Goal: Information Seeking & Learning: Learn about a topic

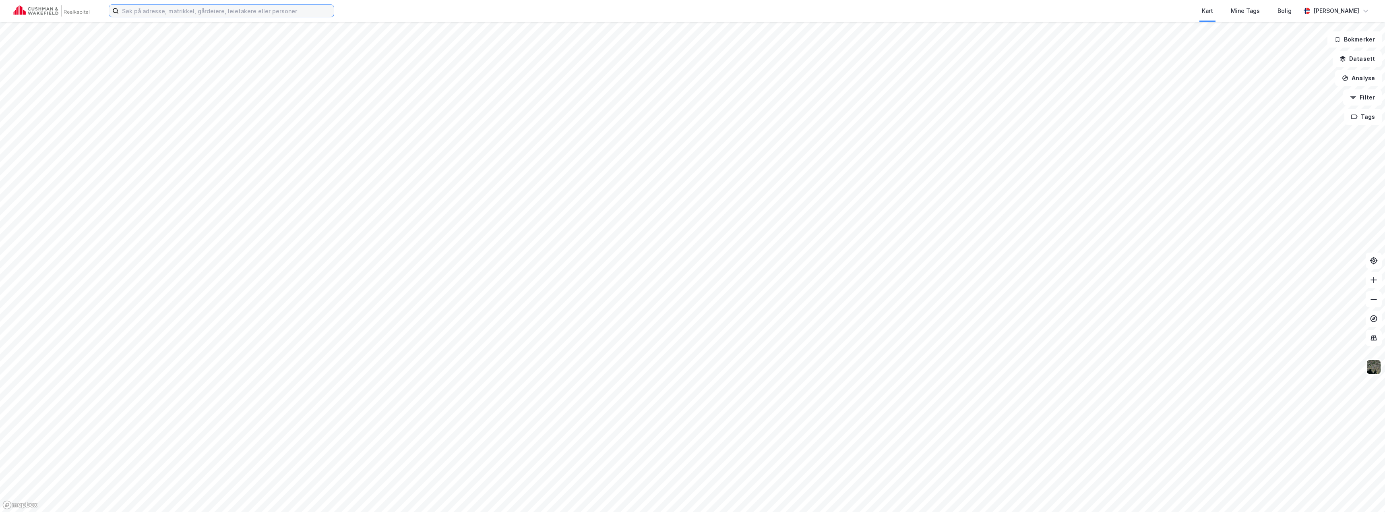
click at [279, 7] on input at bounding box center [226, 11] width 215 height 12
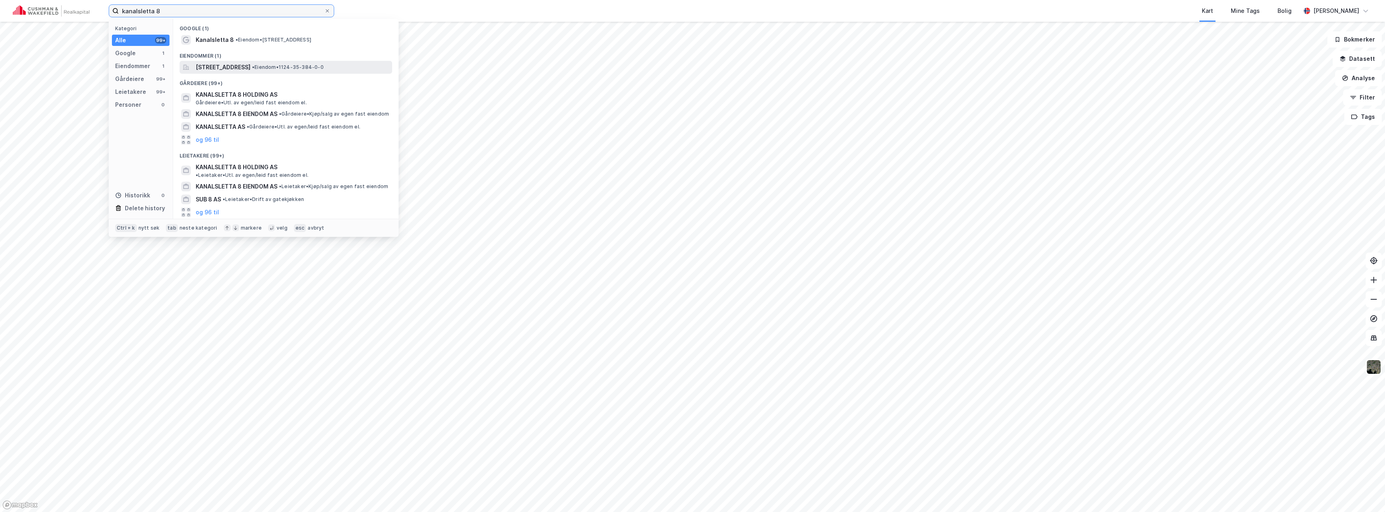
type input "kanalsletta 8"
click at [250, 67] on span "[STREET_ADDRESS]" at bounding box center [223, 67] width 55 height 10
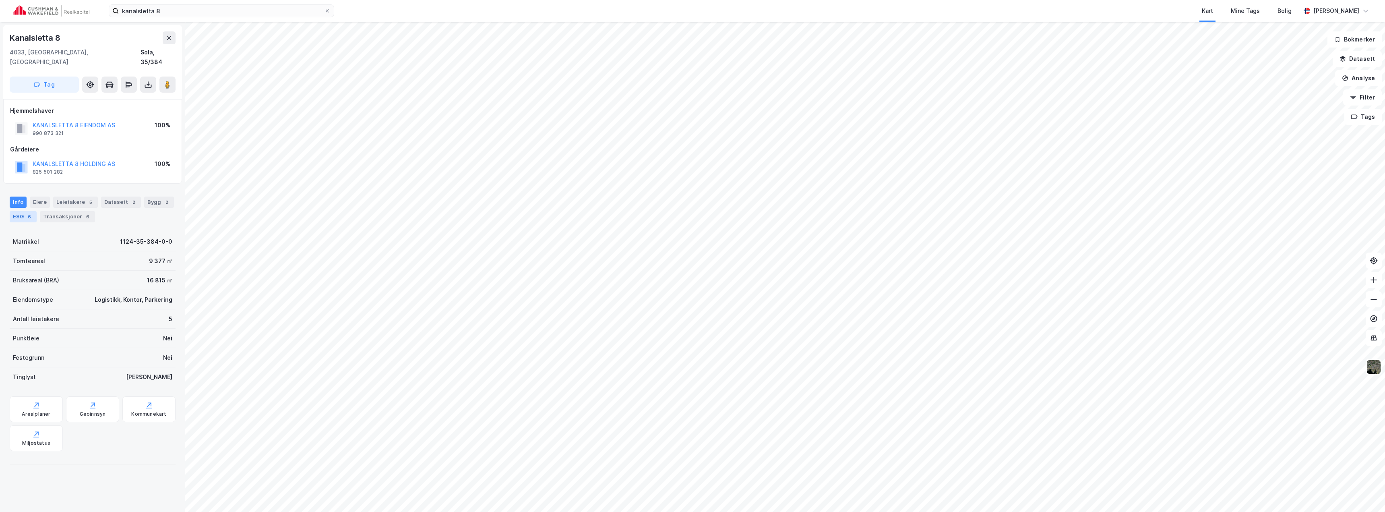
click at [22, 211] on div "ESG 6" at bounding box center [23, 216] width 27 height 11
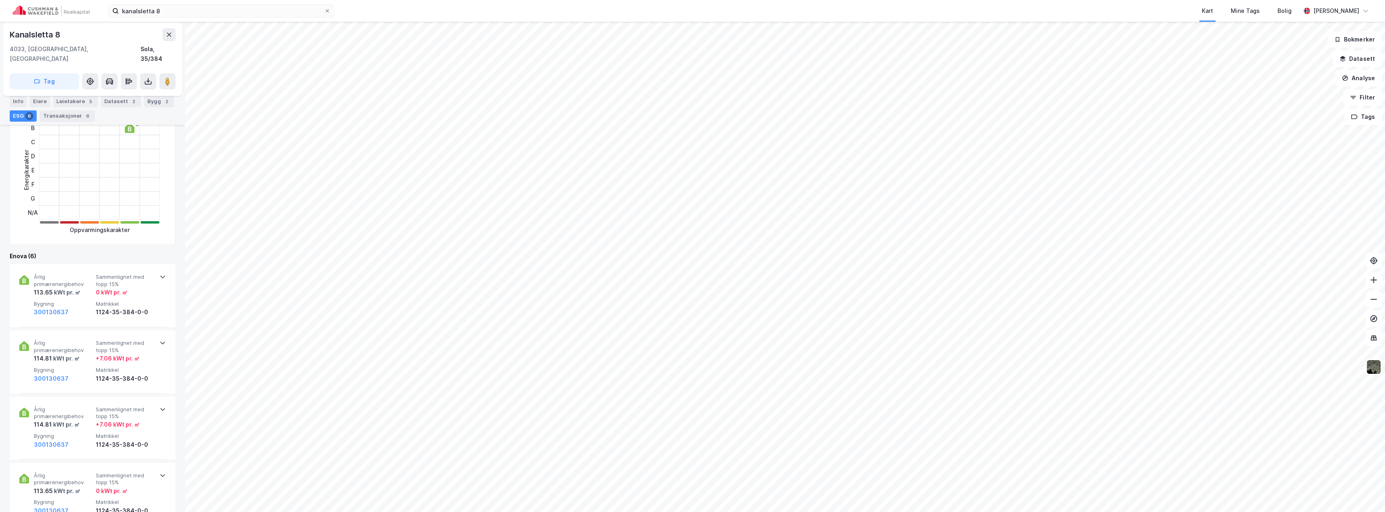
scroll to position [161, 0]
click at [1363, 116] on button "Tags" at bounding box center [1363, 117] width 37 height 16
click at [1356, 54] on button "Datasett" at bounding box center [1357, 59] width 49 height 16
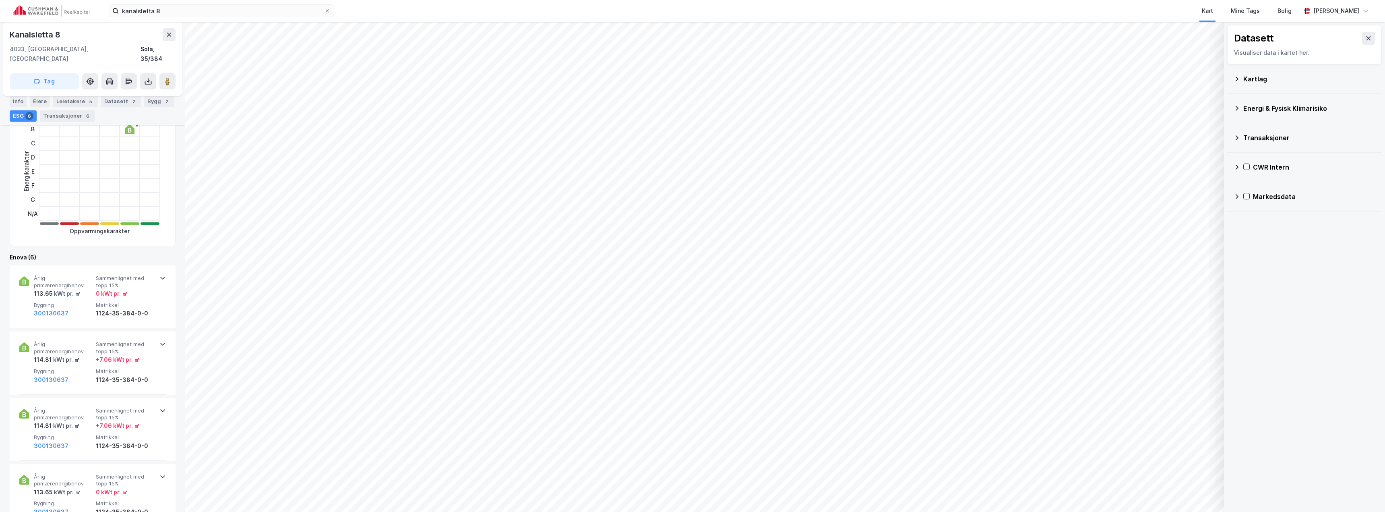
click at [1236, 169] on icon at bounding box center [1237, 167] width 3 height 5
click at [1247, 207] on icon at bounding box center [1247, 205] width 3 height 5
click at [1266, 225] on div "Verdivurderinger (22-24)" at bounding box center [1313, 225] width 98 height 10
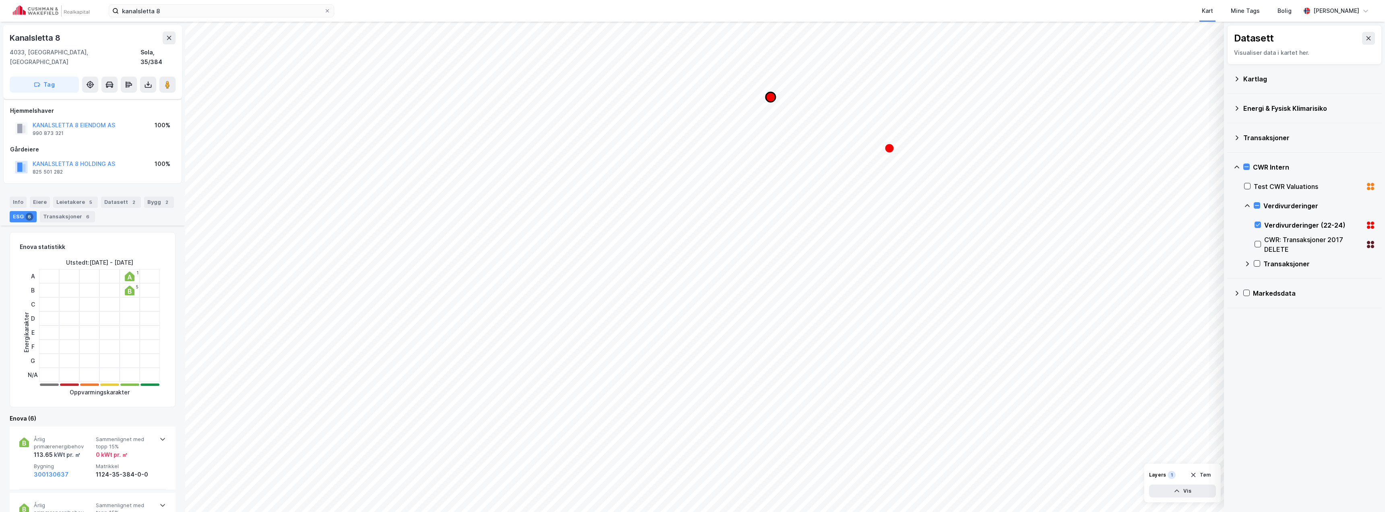
click at [772, 96] on icon "Map marker" at bounding box center [771, 97] width 10 height 10
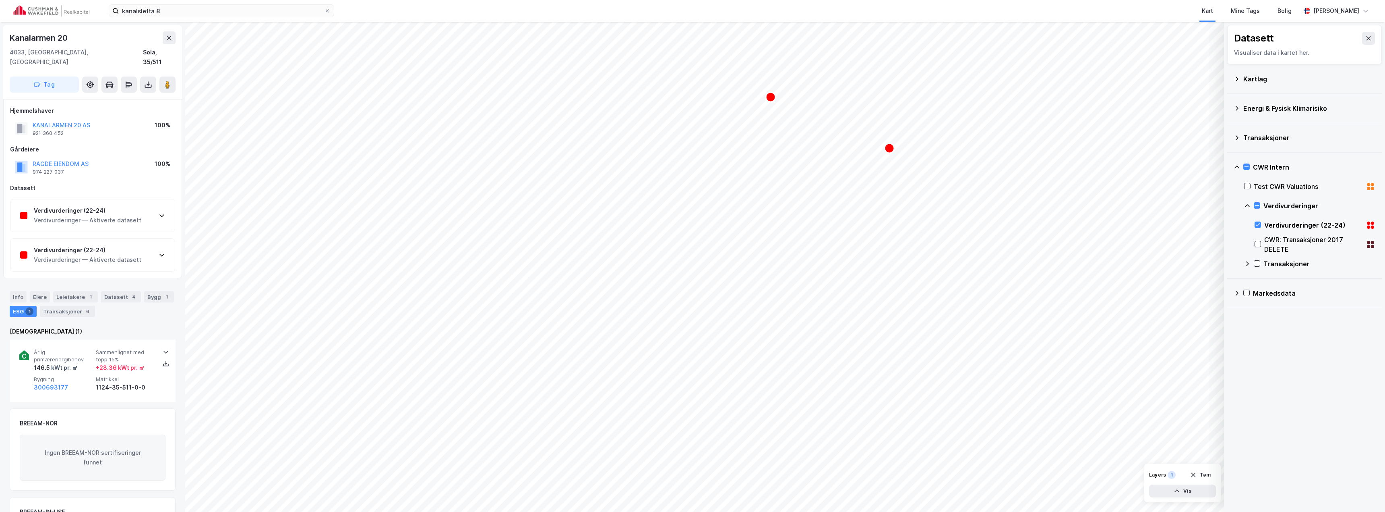
click at [92, 206] on div "Verdivurderinger (22-24)" at bounding box center [88, 211] width 108 height 10
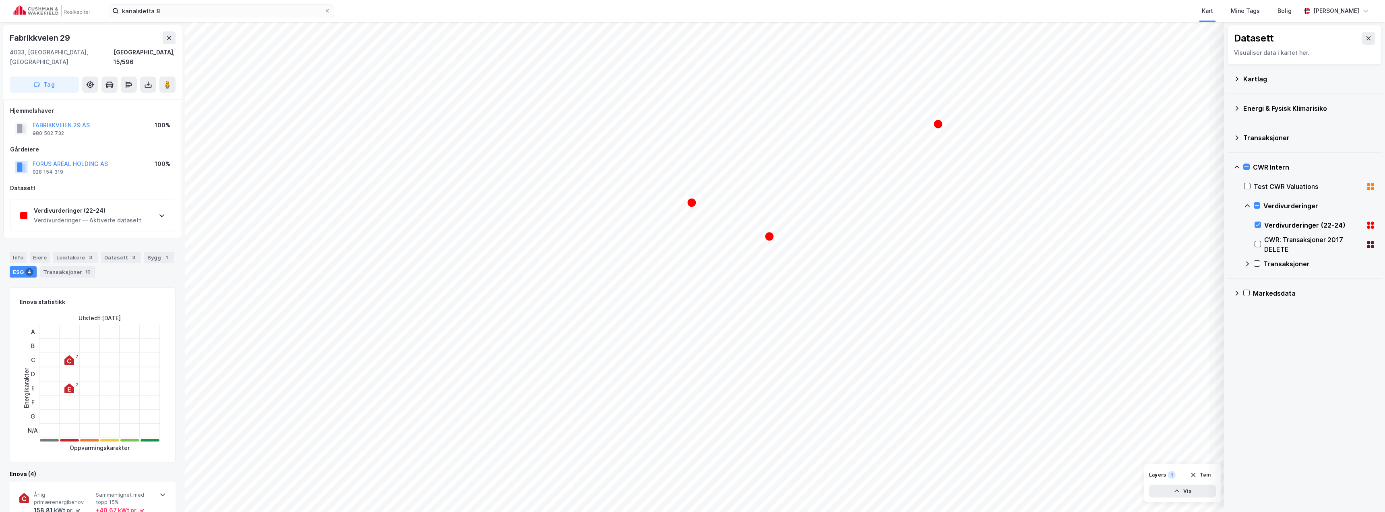
scroll to position [0, 0]
